Goal: Contribute content

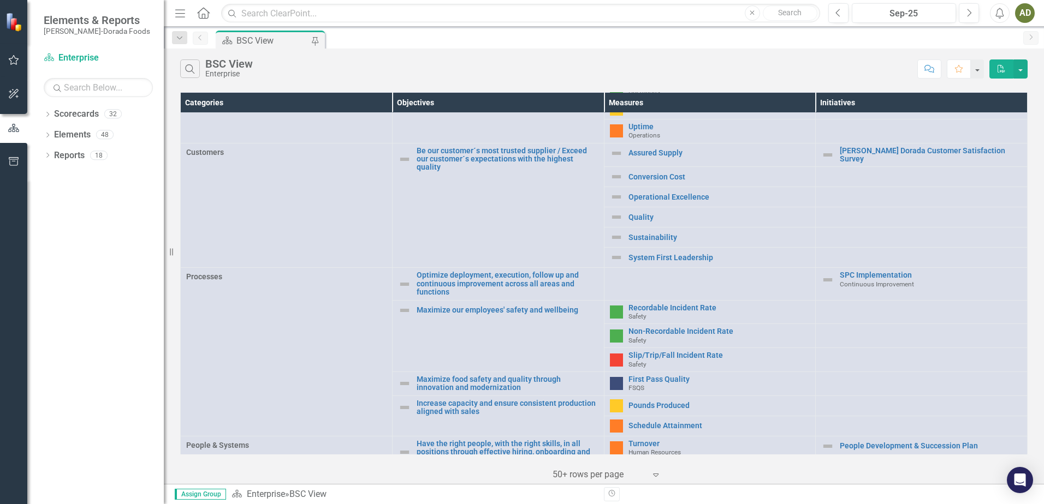
scroll to position [218, 0]
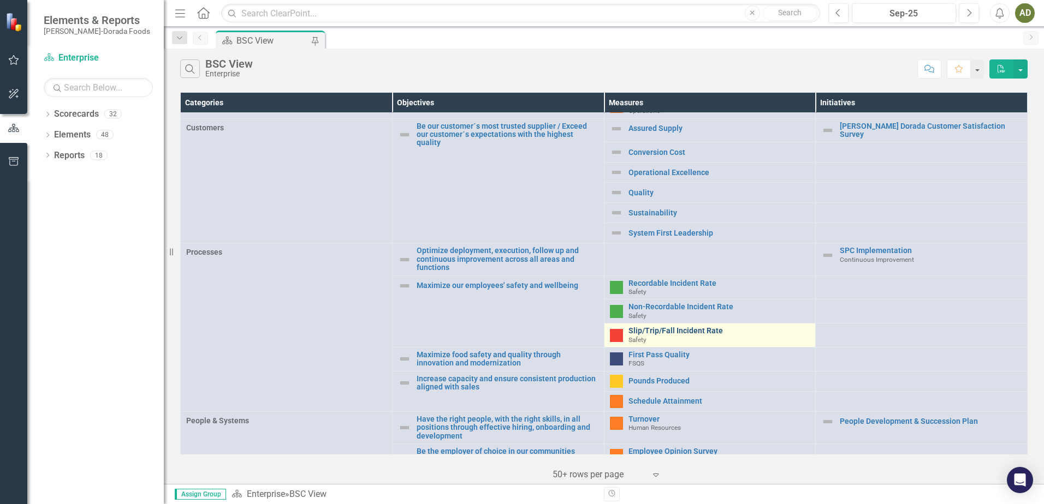
click at [666, 327] on link "Slip/Trip/Fall Incident Rate" at bounding box center [719, 331] width 182 height 8
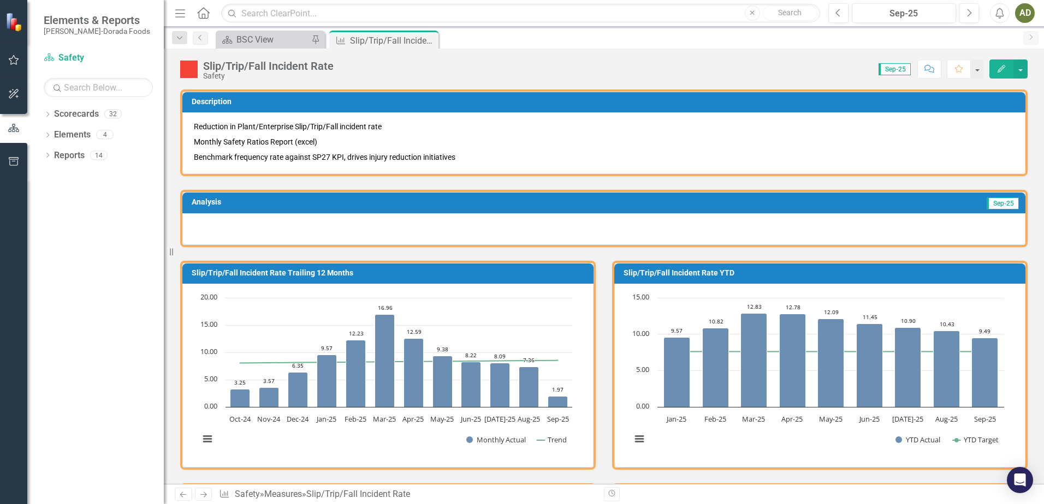
click at [275, 226] on div at bounding box center [603, 229] width 843 height 32
click at [297, 226] on div at bounding box center [603, 229] width 843 height 32
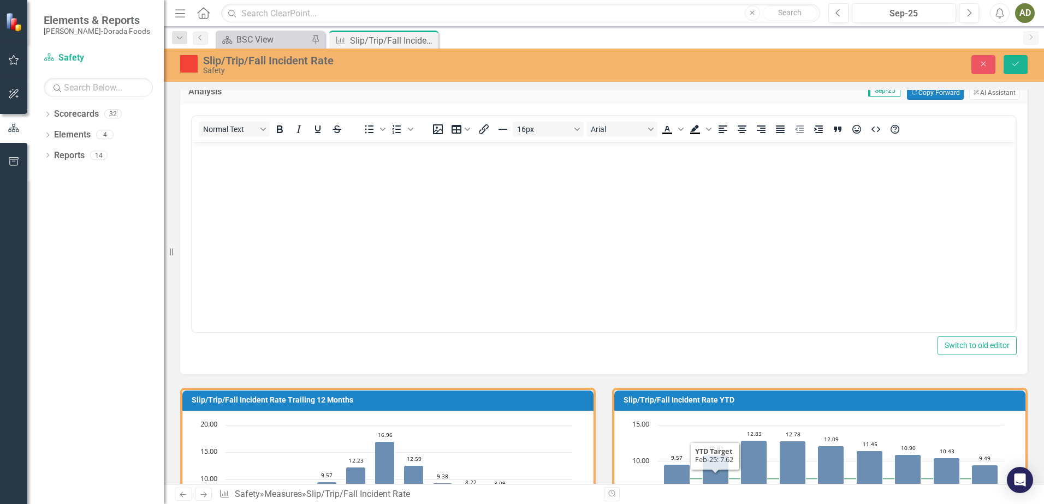
scroll to position [109, 0]
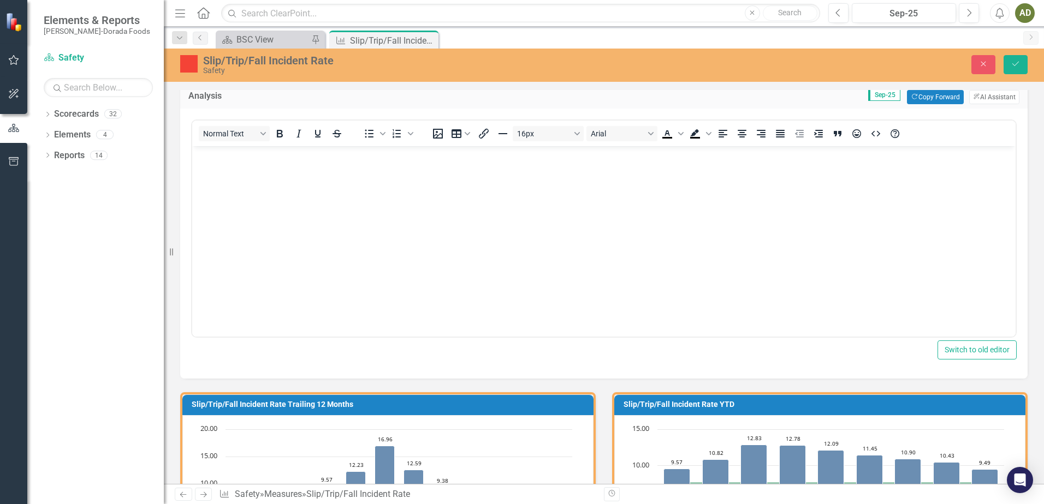
click at [517, 253] on body "Rich Text Area. Press ALT-0 for help." at bounding box center [603, 228] width 823 height 164
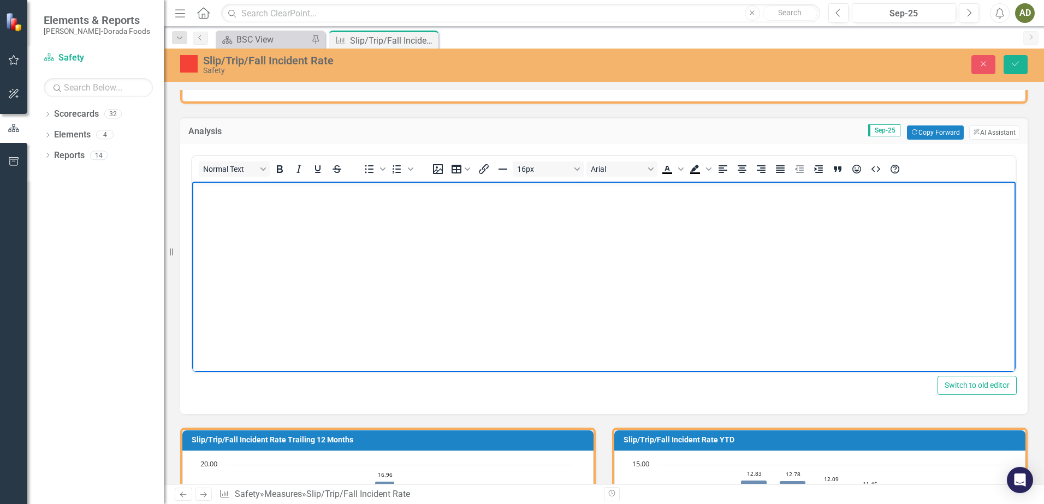
scroll to position [55, 0]
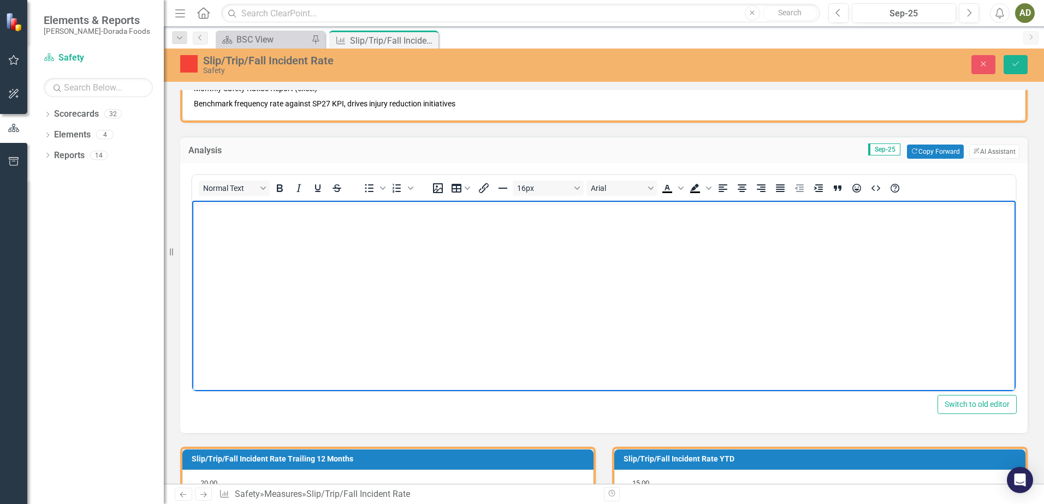
click at [464, 313] on body "Rich Text Area. Press ALT-0 for help." at bounding box center [603, 282] width 823 height 164
click at [299, 306] on body "Rich Text Area. Press ALT-0 for help." at bounding box center [603, 282] width 823 height 164
click at [307, 299] on body "Rich Text Area. Press ALT-0 for help." at bounding box center [603, 282] width 823 height 164
click at [946, 403] on button "Switch to old editor" at bounding box center [976, 404] width 79 height 19
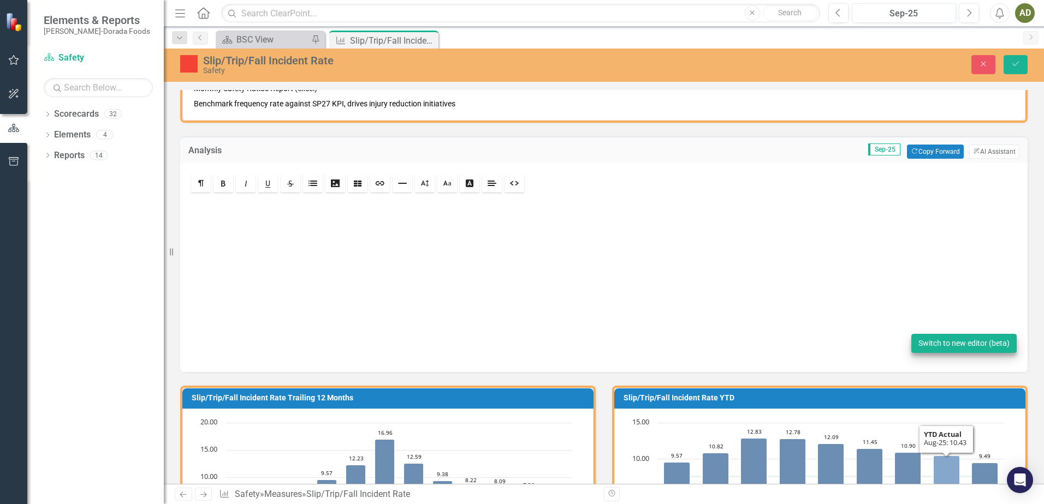
scroll to position [56, 0]
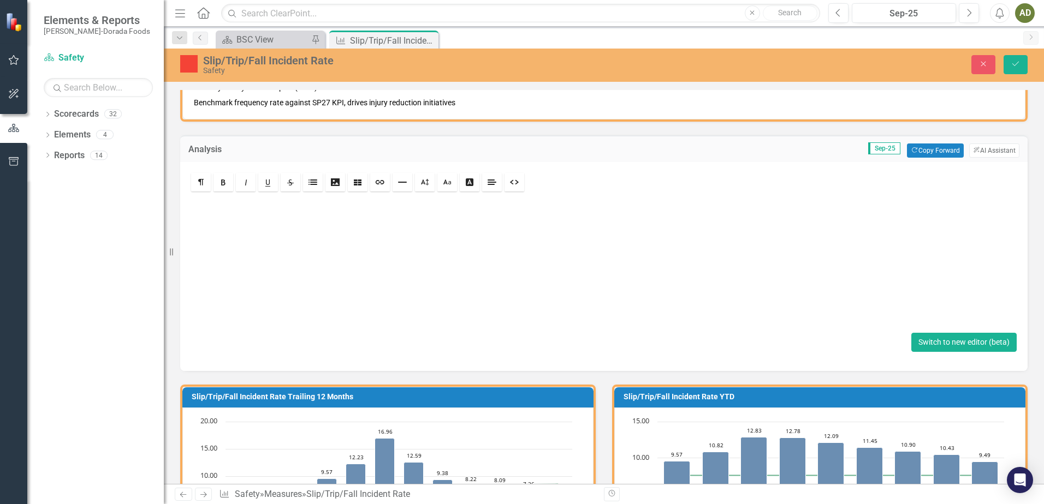
click at [951, 343] on button "Switch to new editor (beta)" at bounding box center [963, 342] width 105 height 19
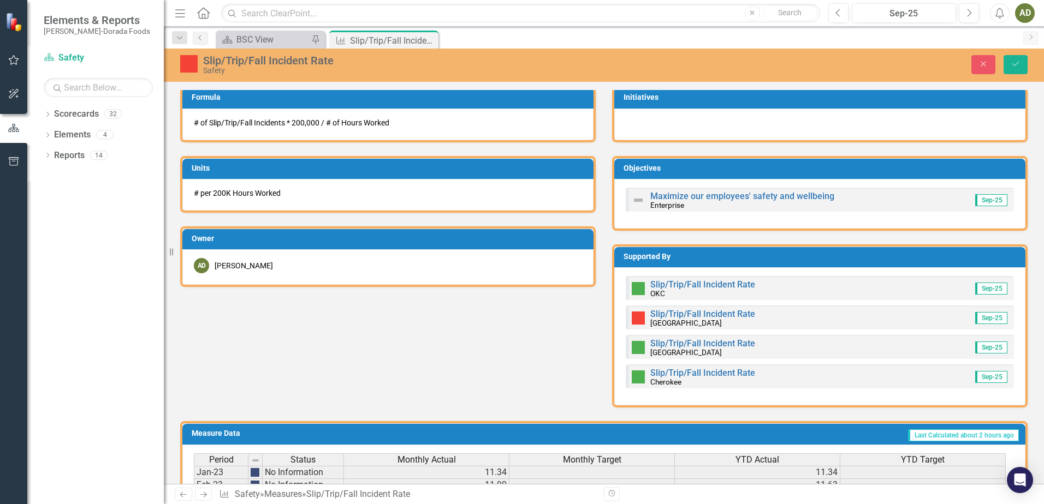
scroll to position [656, 0]
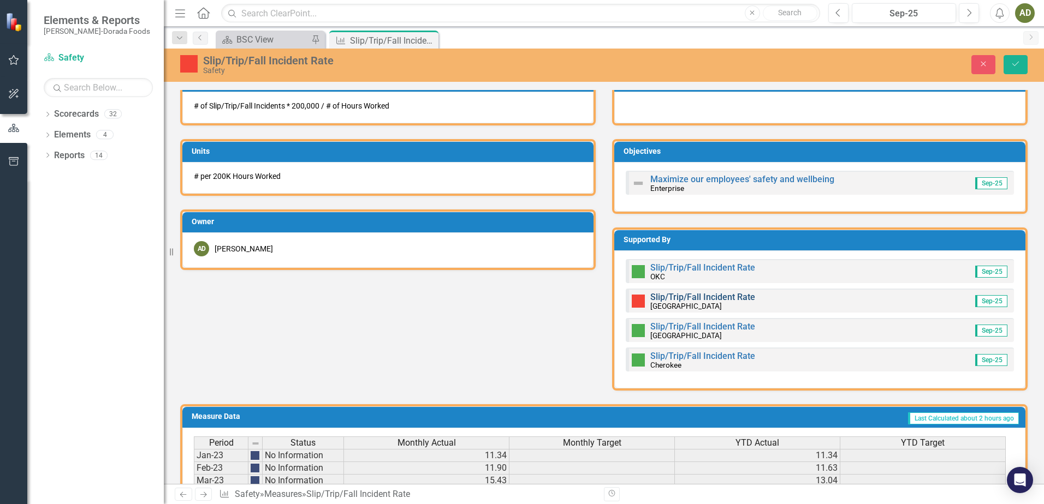
click at [716, 294] on link "Slip/Trip/Fall Incident Rate" at bounding box center [702, 297] width 105 height 10
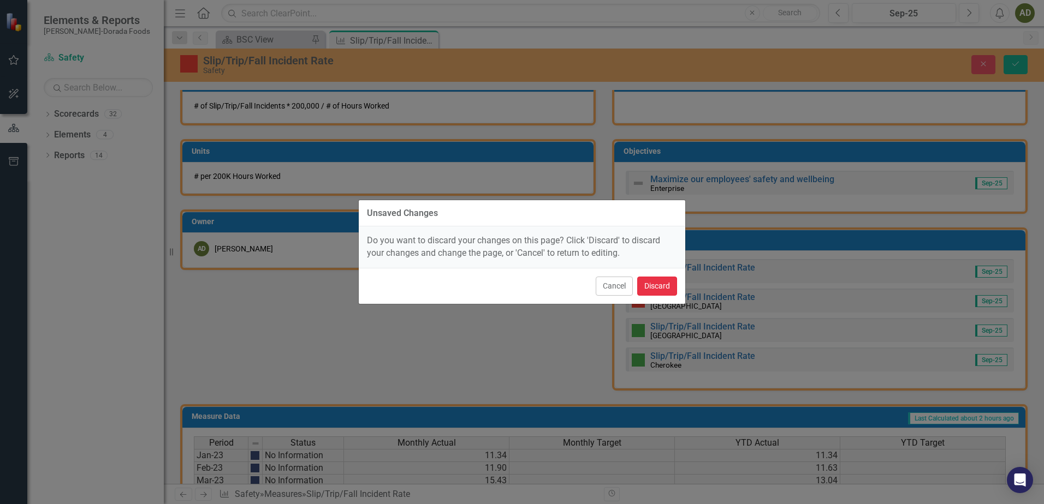
click at [666, 285] on button "Discard" at bounding box center [657, 286] width 40 height 19
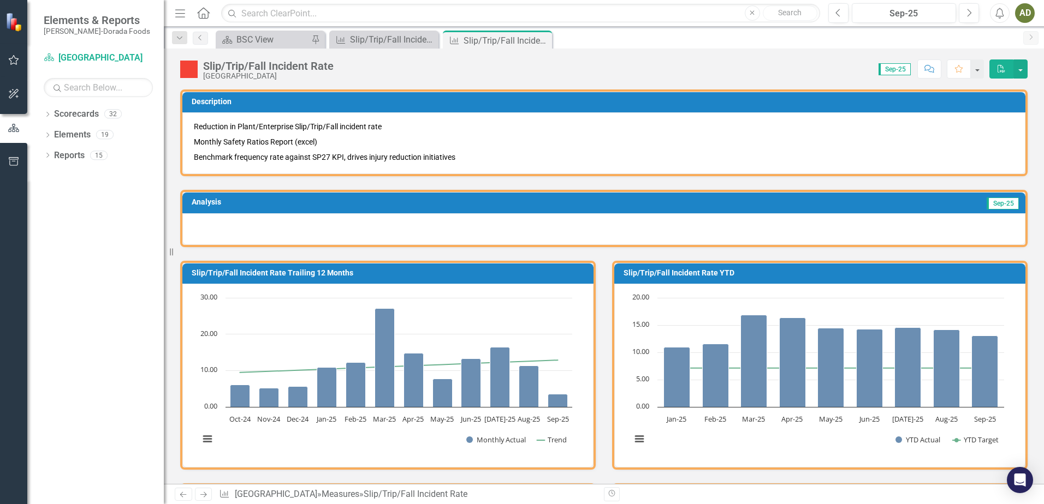
click at [204, 221] on div at bounding box center [603, 229] width 843 height 32
click at [229, 229] on div at bounding box center [603, 229] width 843 height 32
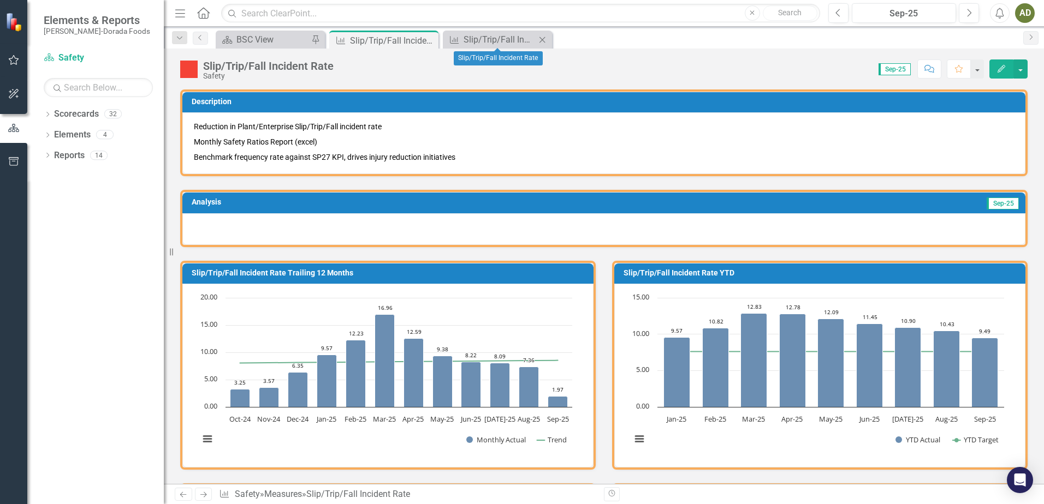
click at [546, 41] on icon "Close" at bounding box center [542, 39] width 11 height 9
click at [214, 225] on div at bounding box center [603, 229] width 843 height 32
click at [212, 224] on div at bounding box center [603, 229] width 843 height 32
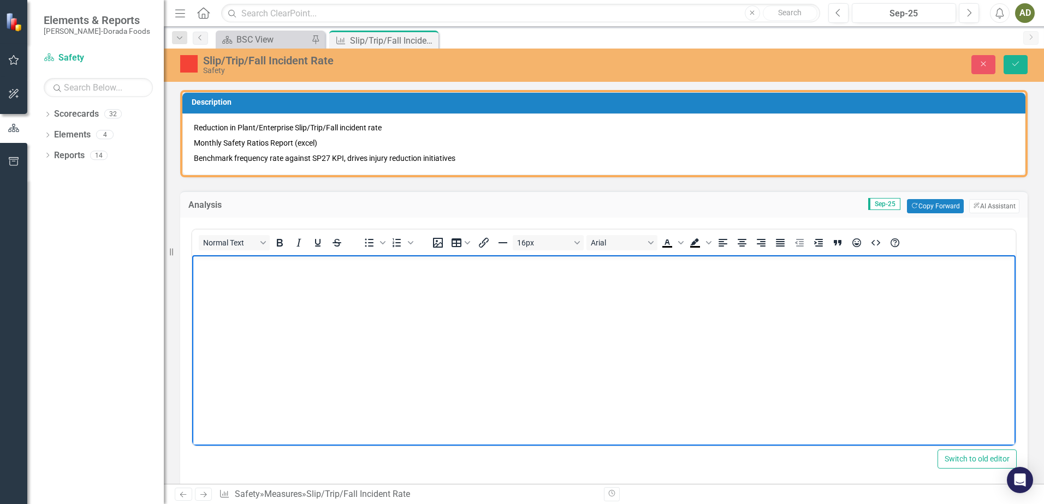
click at [214, 270] on p "Rich Text Area. Press ALT-0 for help." at bounding box center [604, 264] width 818 height 13
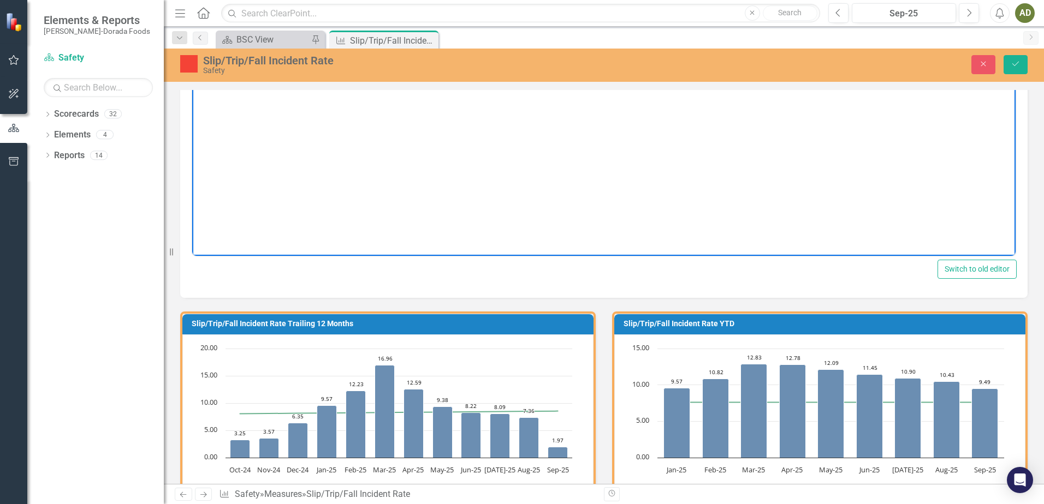
scroll to position [164, 0]
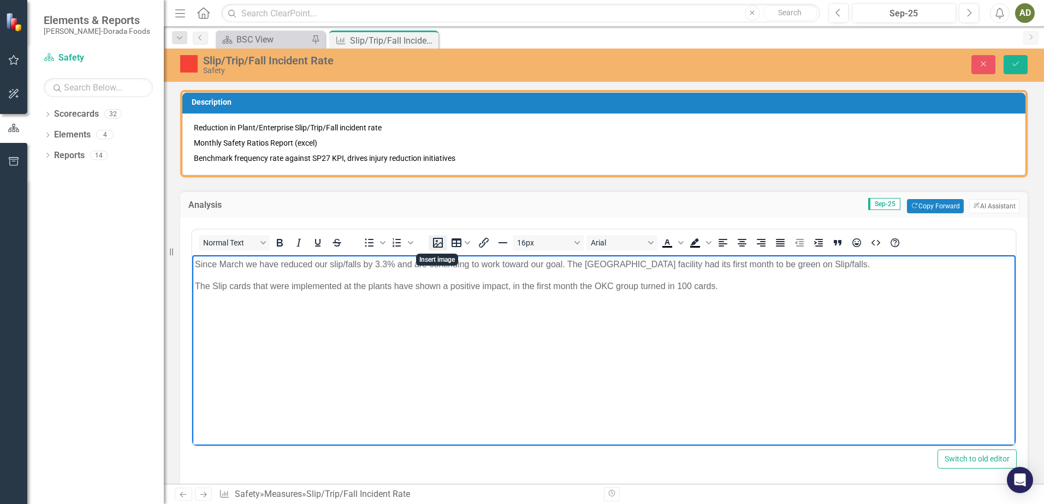
click at [435, 246] on icon "Insert image" at bounding box center [437, 242] width 13 height 13
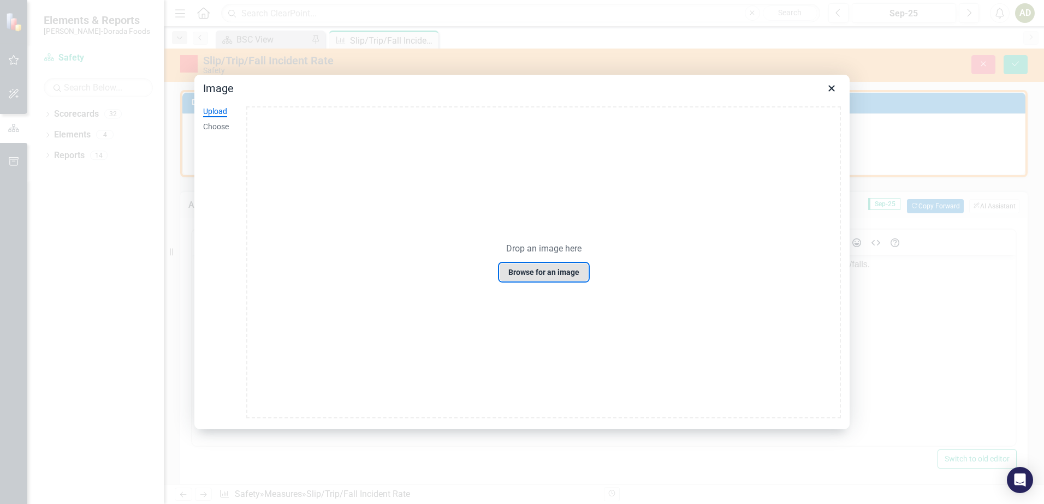
click at [555, 277] on button "Browse for an image" at bounding box center [544, 272] width 90 height 19
click at [556, 242] on div "Drop an image here Browse for an image" at bounding box center [543, 262] width 594 height 312
drag, startPoint x: 556, startPoint y: 242, endPoint x: 583, endPoint y: 224, distance: 32.7
click at [583, 224] on div "Drop an image here Browse for an image" at bounding box center [543, 262] width 594 height 312
click at [545, 274] on button "Browse for an image" at bounding box center [544, 272] width 90 height 19
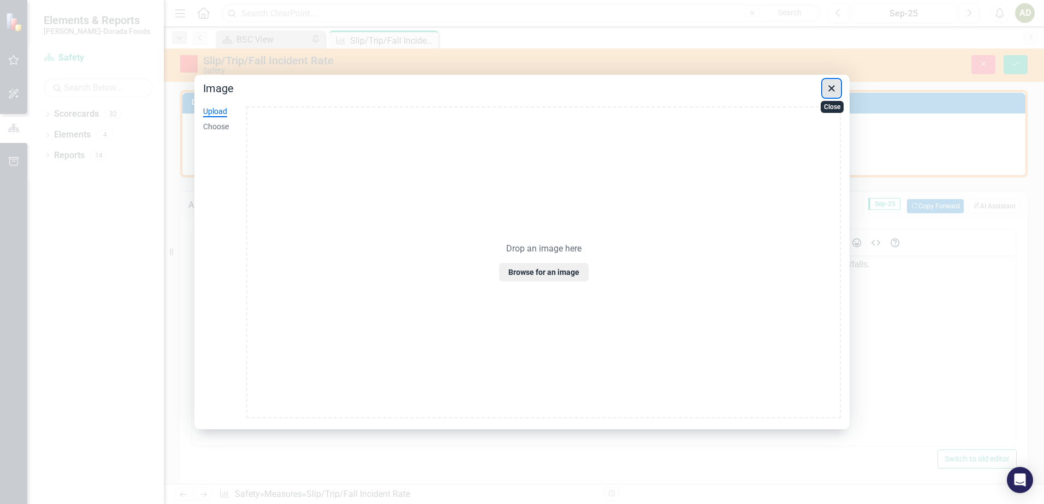
click at [829, 89] on icon "Close" at bounding box center [831, 88] width 13 height 13
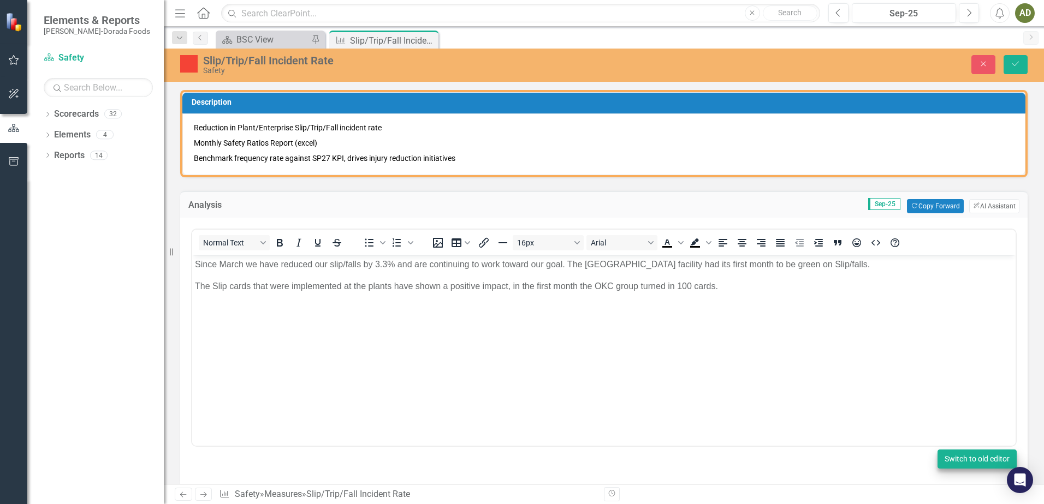
click at [968, 462] on button "Switch to old editor" at bounding box center [976, 459] width 79 height 19
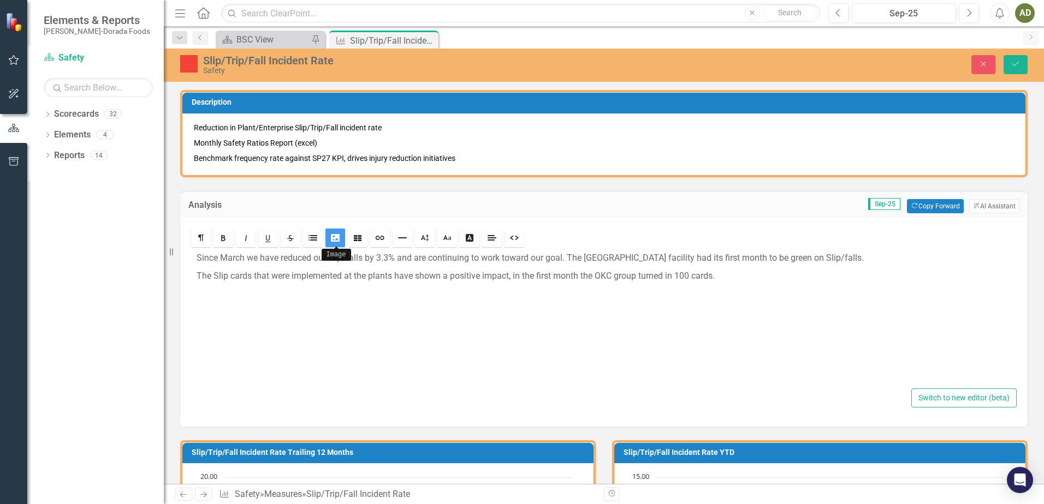
click at [331, 238] on icon "Image" at bounding box center [335, 238] width 9 height 9
click at [950, 395] on button "Switch to new editor (beta)" at bounding box center [963, 398] width 105 height 19
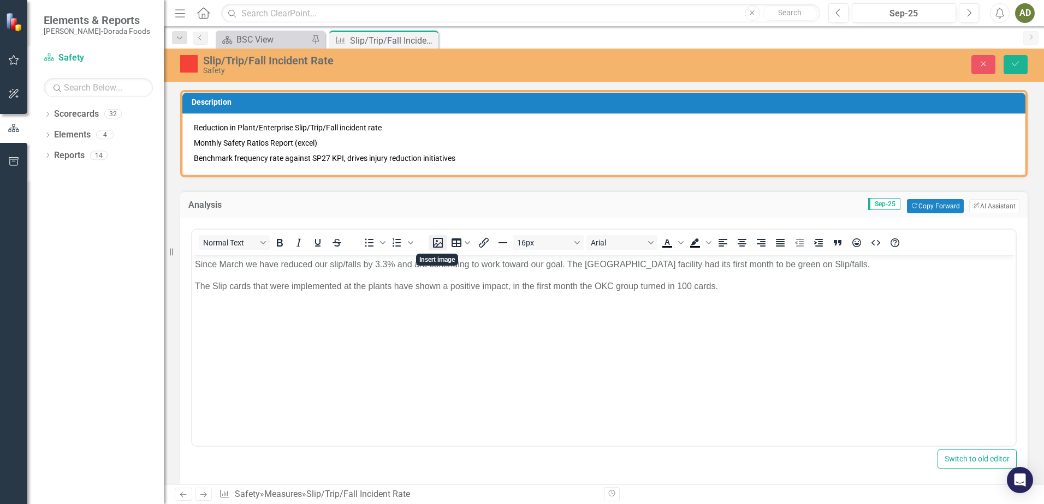
click at [438, 242] on icon "Insert image" at bounding box center [437, 242] width 13 height 13
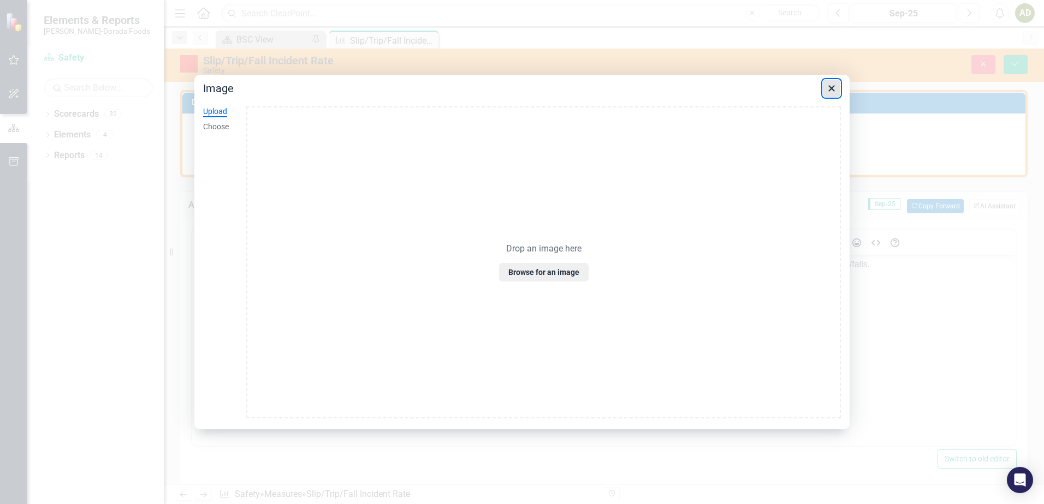
click at [831, 88] on icon "Close" at bounding box center [831, 88] width 6 height 6
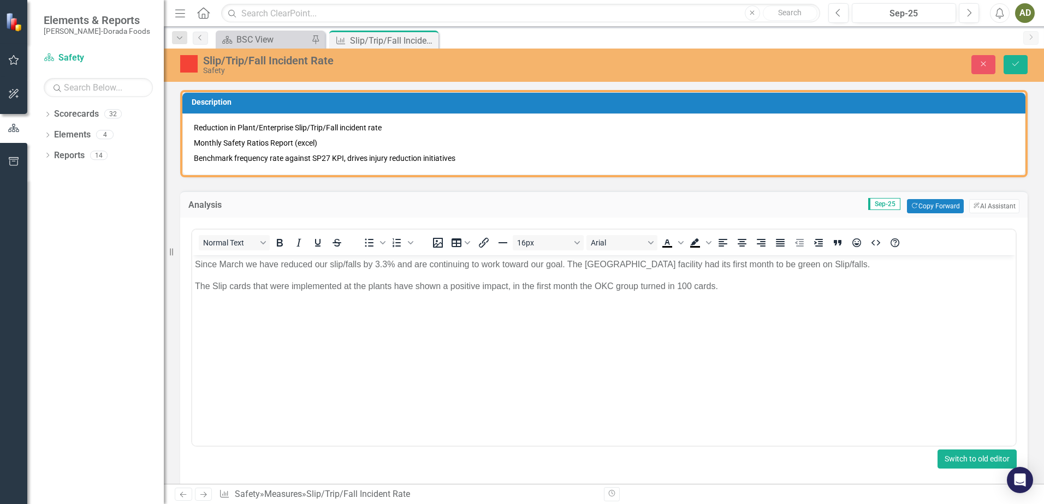
click at [947, 460] on button "Switch to old editor" at bounding box center [976, 459] width 79 height 19
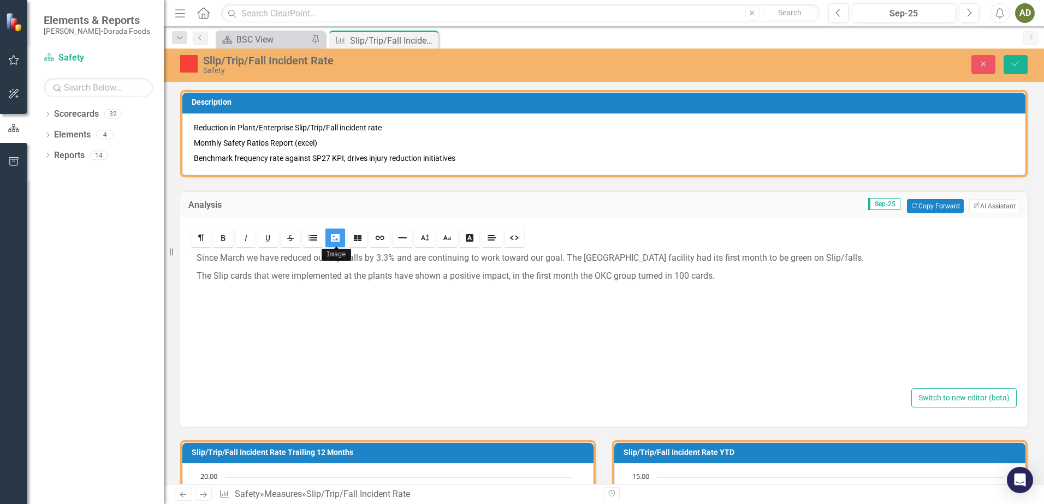
click at [328, 240] on link "Image" at bounding box center [335, 238] width 20 height 19
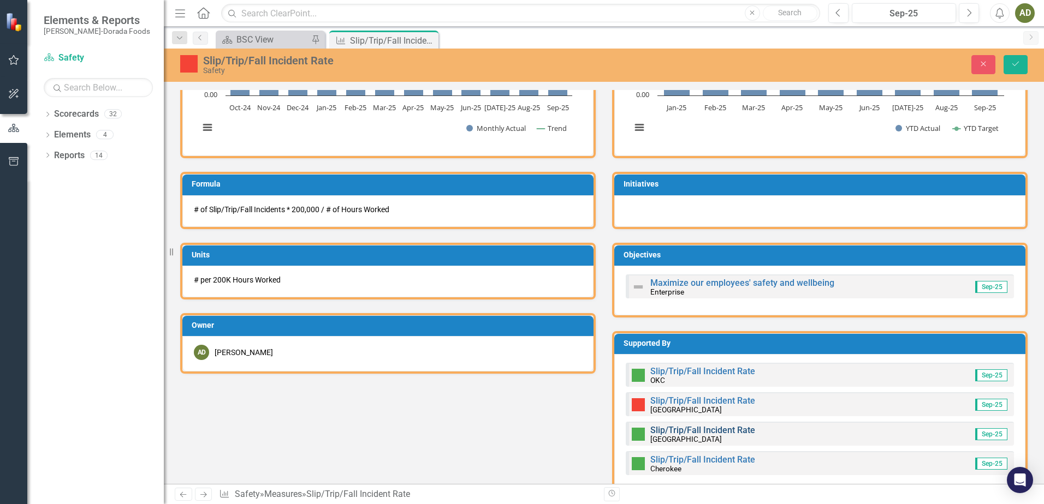
scroll to position [546, 0]
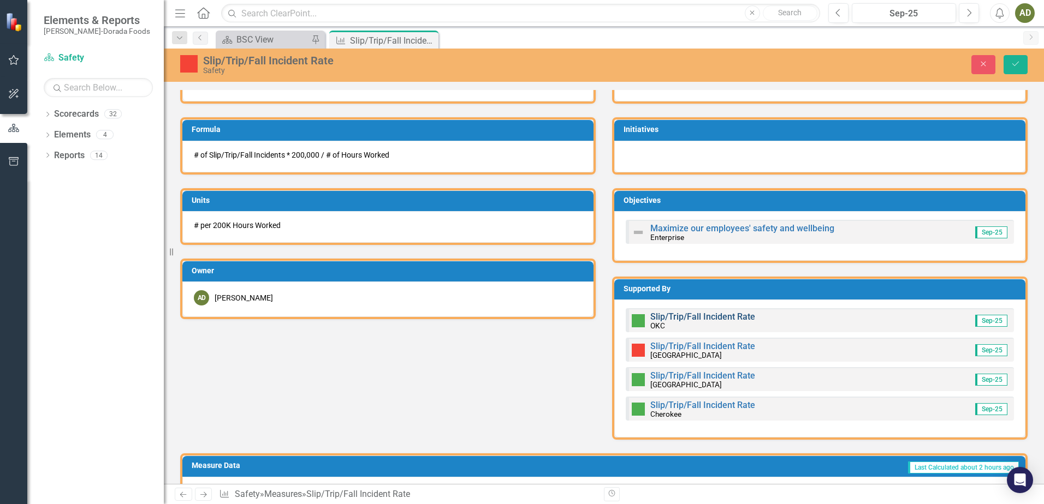
click at [689, 318] on link "Slip/Trip/Fall Incident Rate" at bounding box center [702, 317] width 105 height 10
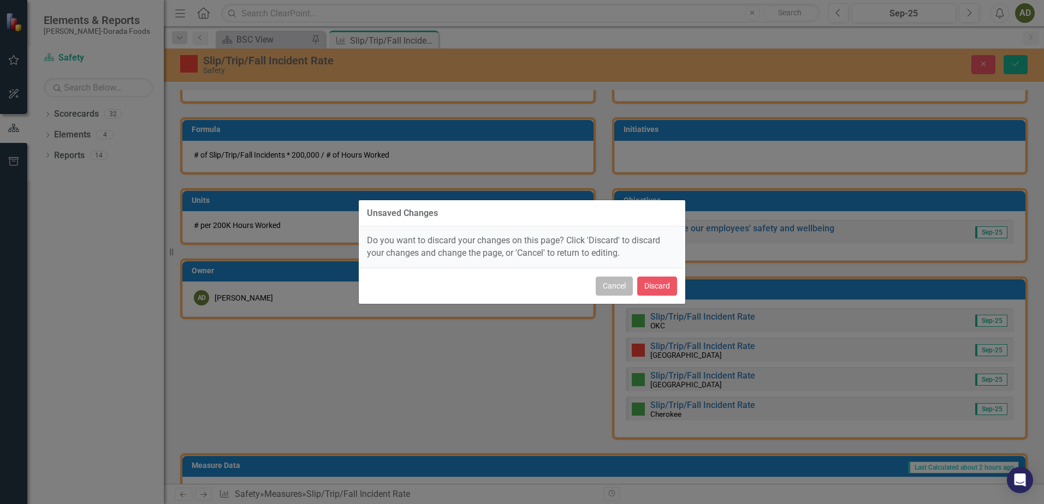
click at [617, 283] on button "Cancel" at bounding box center [613, 286] width 37 height 19
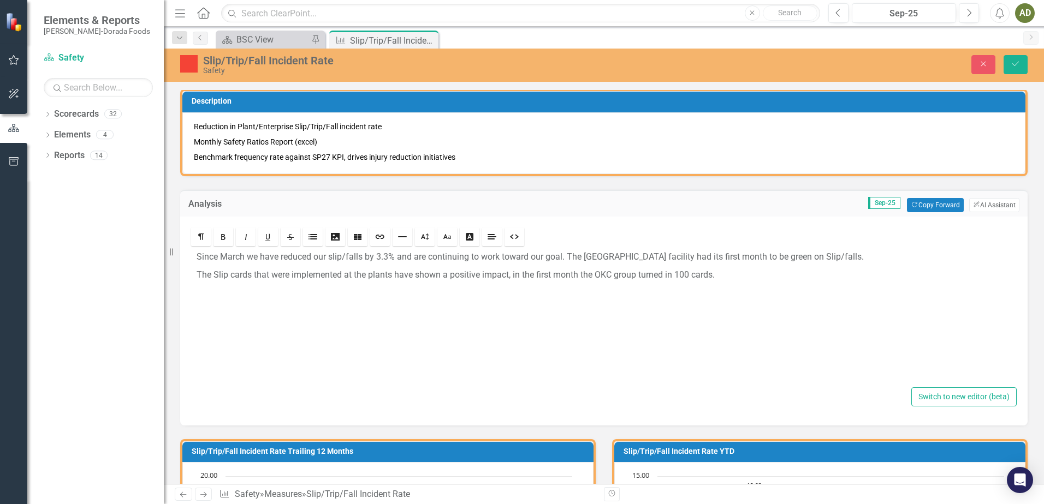
scroll to position [0, 0]
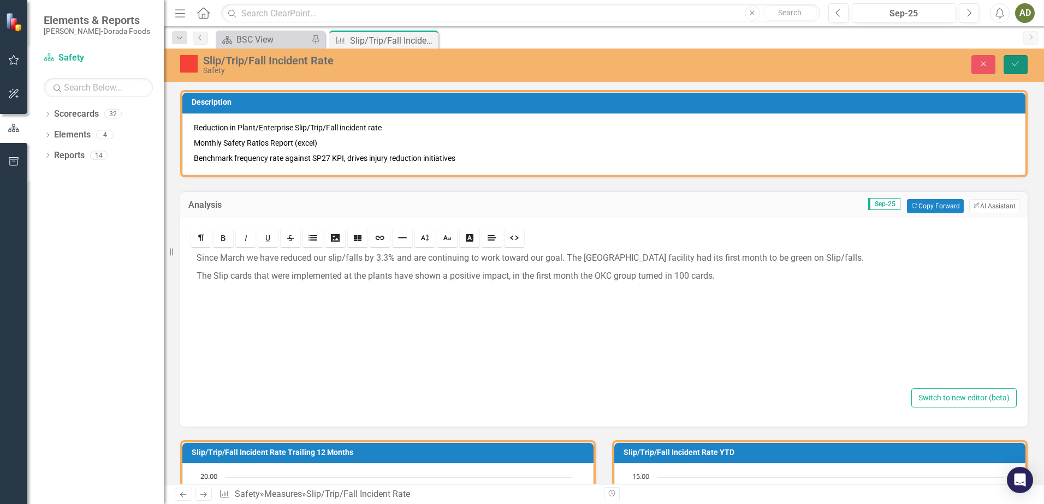
click at [1019, 65] on icon "Save" at bounding box center [1015, 64] width 10 height 8
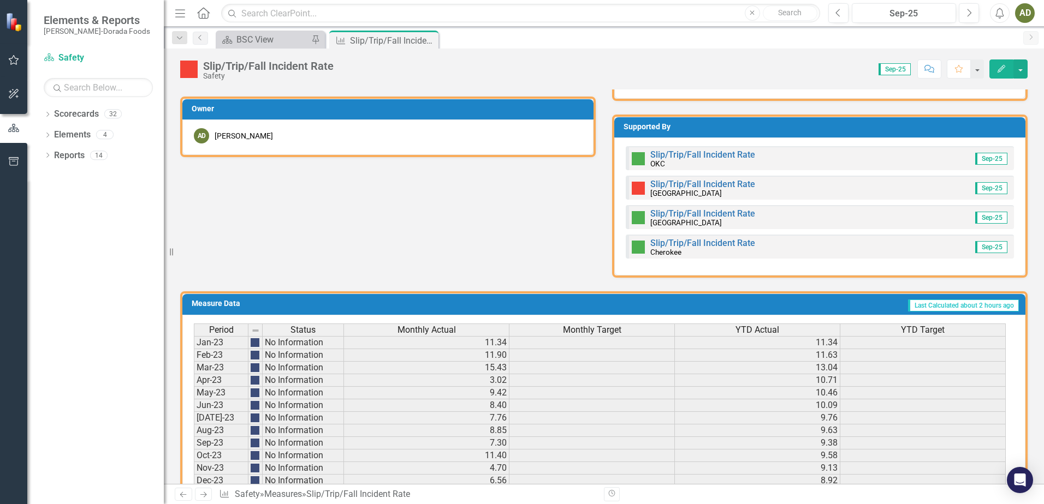
scroll to position [513, 0]
